Goal: Task Accomplishment & Management: Manage account settings

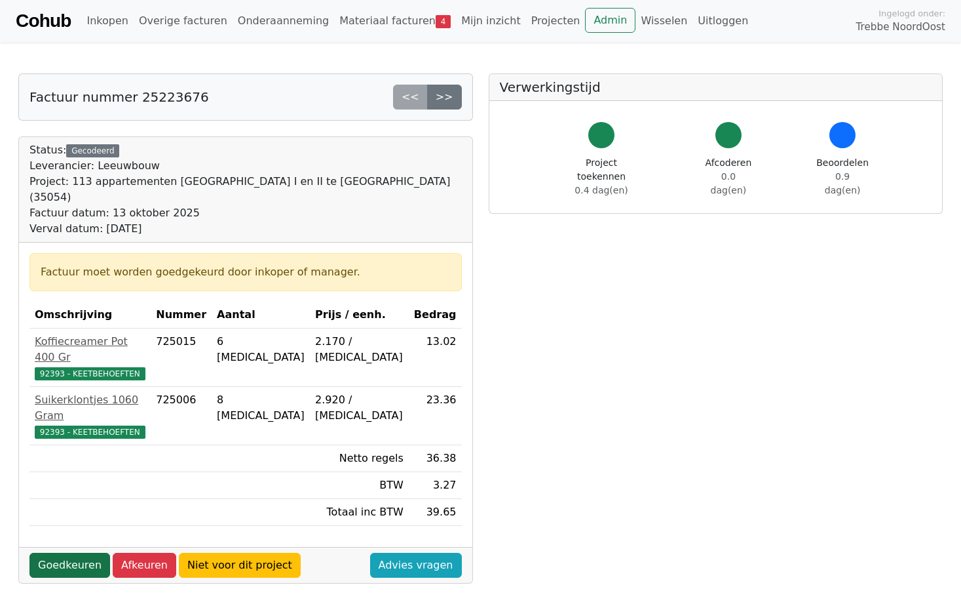
click at [76, 552] on link "Goedkeuren" at bounding box center [69, 564] width 81 height 25
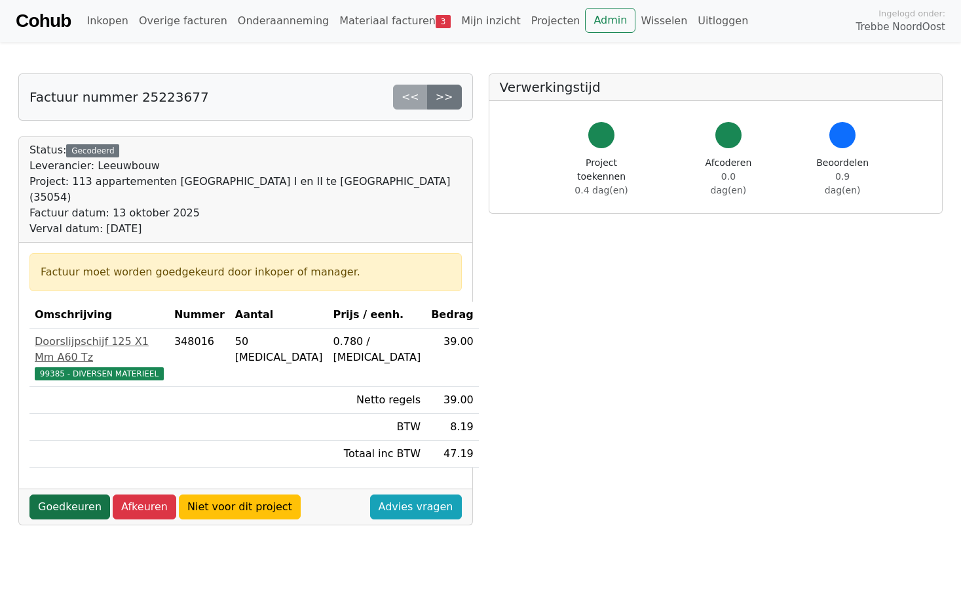
click at [77, 494] on link "Goedkeuren" at bounding box center [69, 506] width 81 height 25
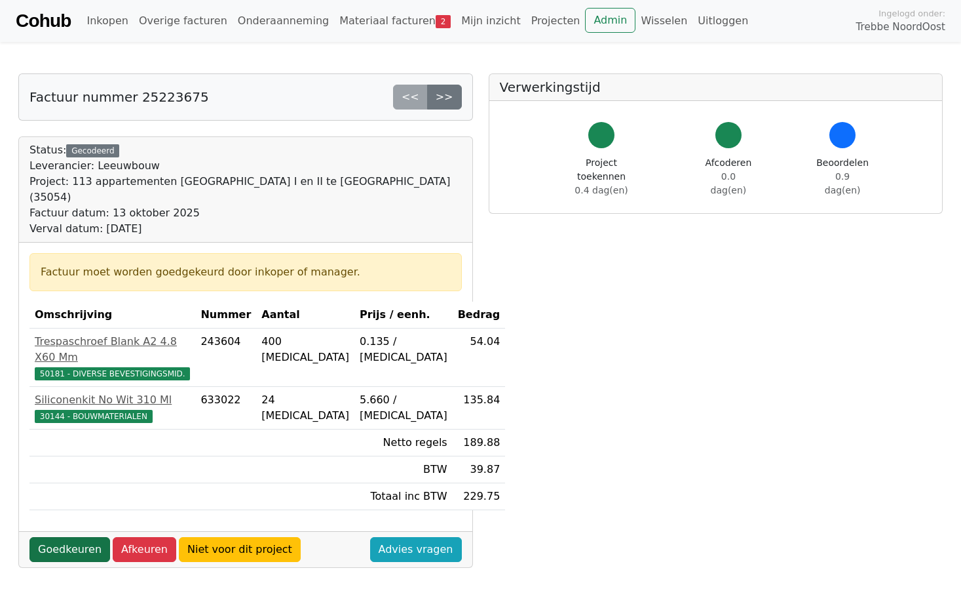
click at [64, 537] on link "Goedkeuren" at bounding box center [69, 549] width 81 height 25
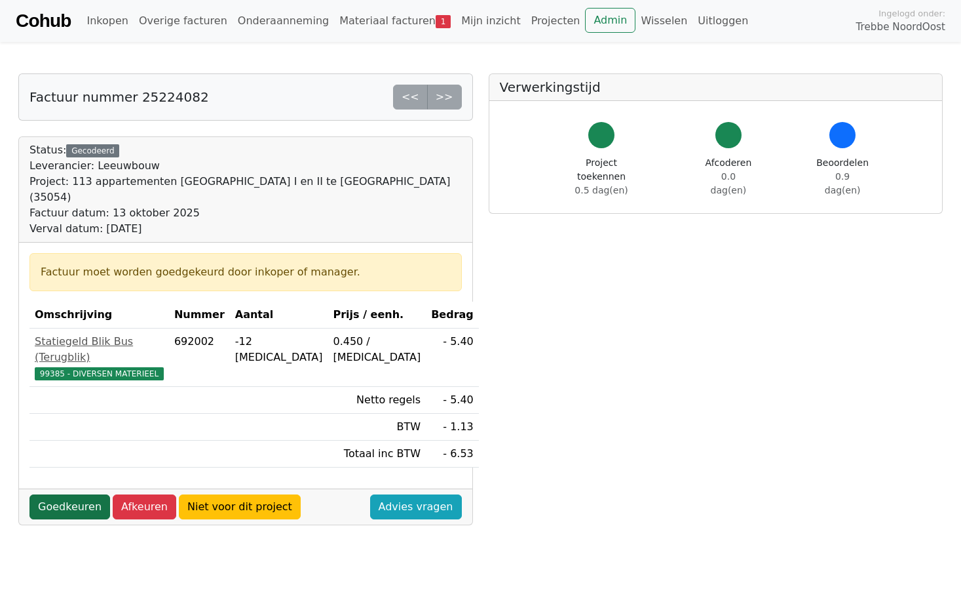
click at [66, 494] on link "Goedkeuren" at bounding box center [69, 506] width 81 height 25
